Goal: Navigation & Orientation: Go to known website

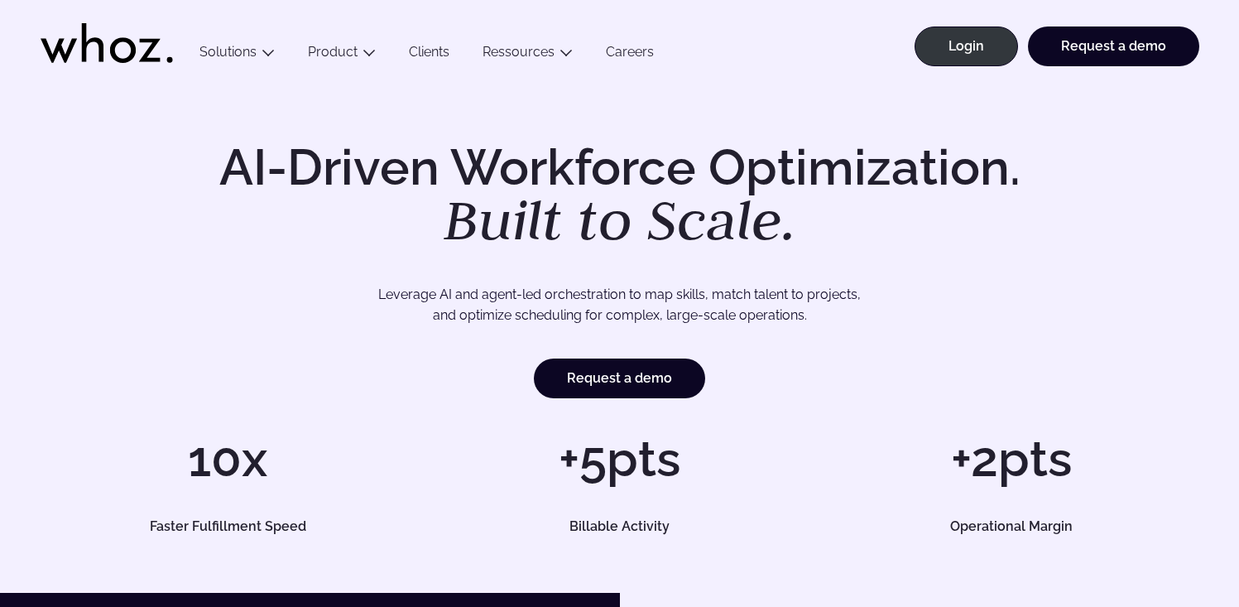
click at [108, 16] on div "Menu Solutions Industries IT Services Consulting Engineering Company size Large…" at bounding box center [620, 41] width 1159 height 83
click at [945, 46] on link "Login" at bounding box center [965, 46] width 103 height 40
click at [980, 43] on link "Login" at bounding box center [965, 46] width 103 height 40
